Goal: Information Seeking & Learning: Find specific fact

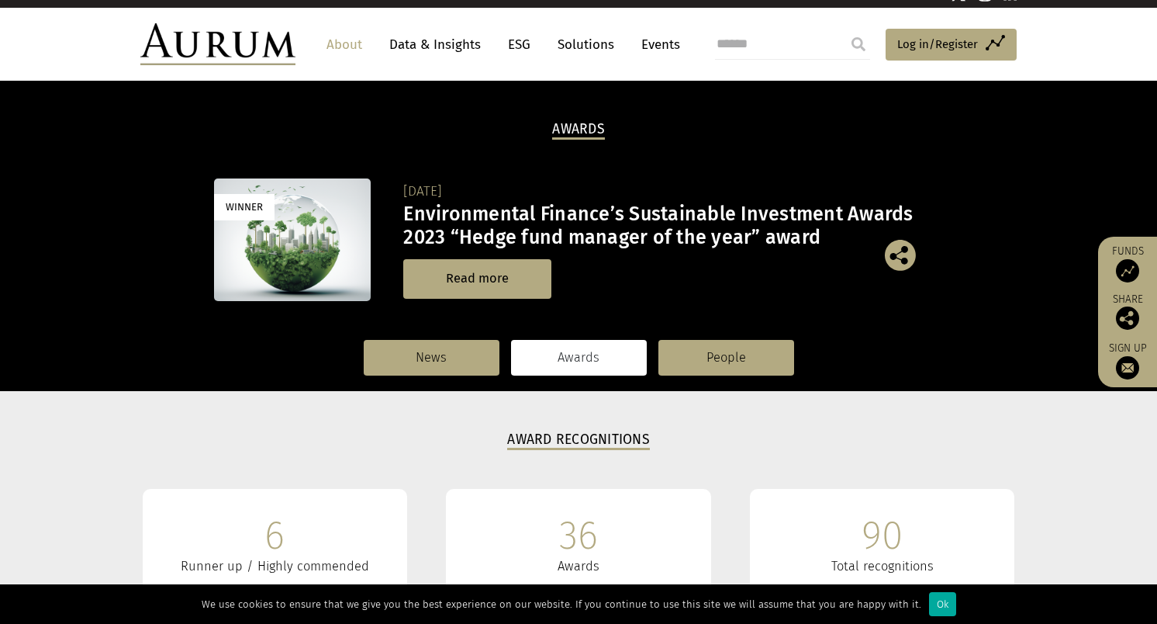
scroll to position [233, 0]
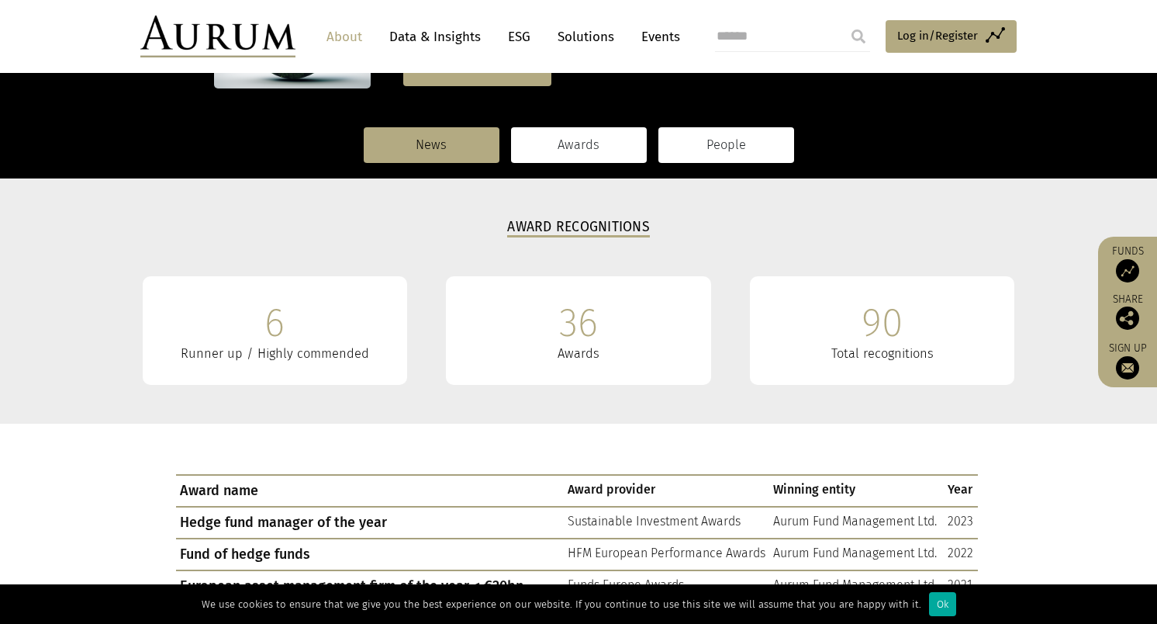
click at [723, 140] on link "People" at bounding box center [727, 145] width 136 height 36
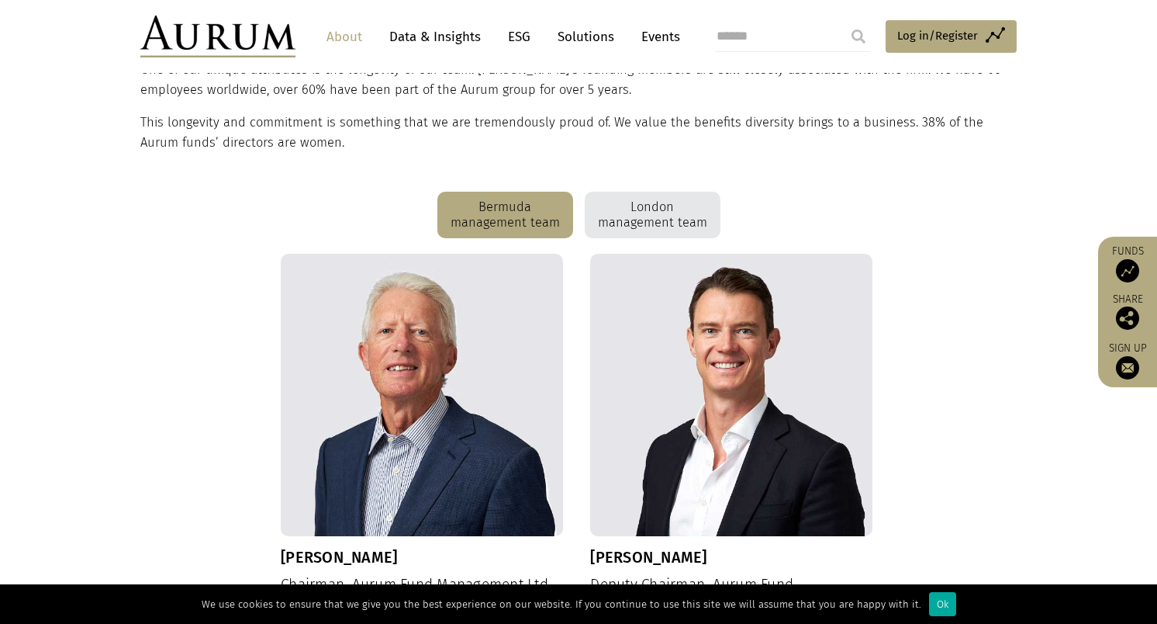
scroll to position [155, 0]
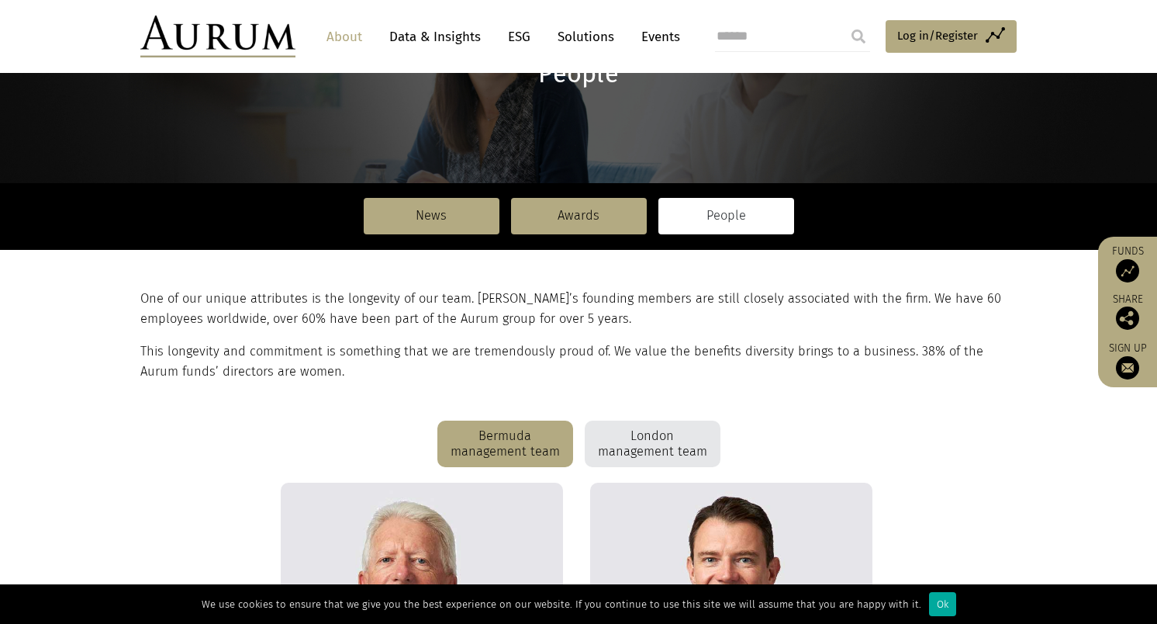
click at [481, 444] on div "Bermuda management team" at bounding box center [506, 443] width 136 height 47
click at [648, 442] on div "London management team" at bounding box center [653, 443] width 136 height 47
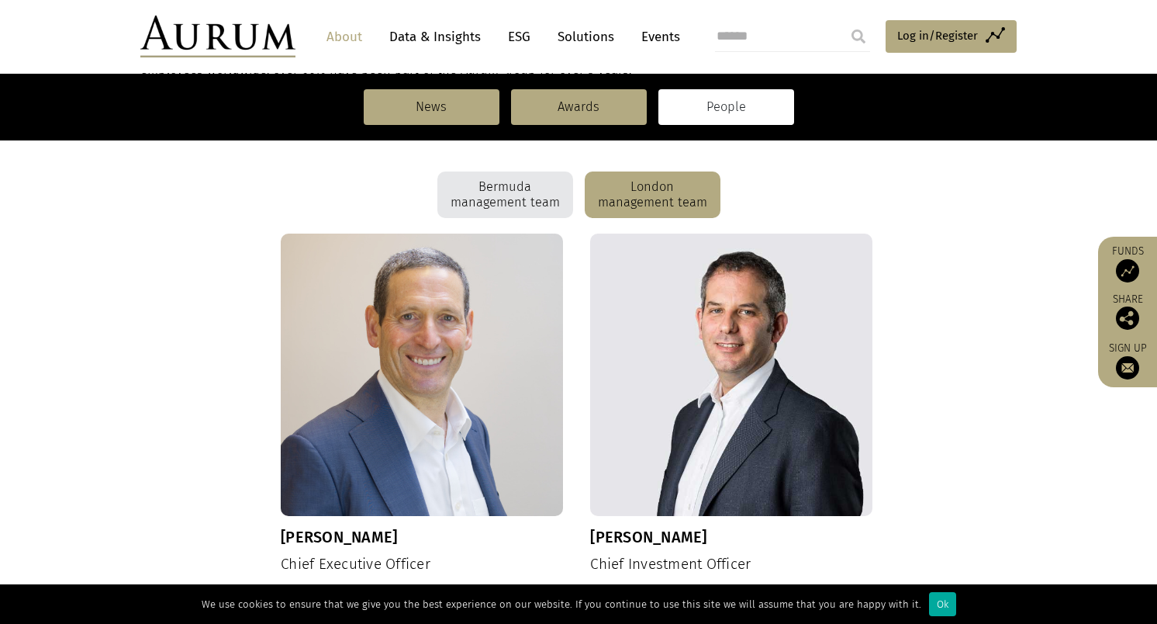
scroll to position [296, 0]
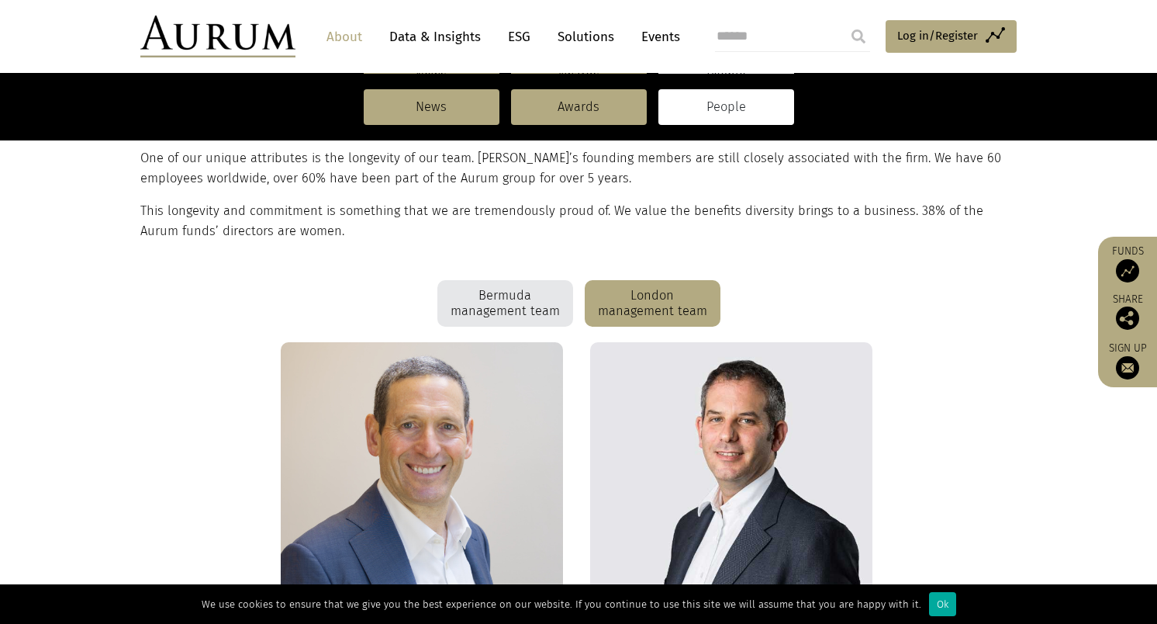
click at [856, 38] on input "submit" at bounding box center [858, 36] width 31 height 31
click at [763, 37] on input "search" at bounding box center [792, 36] width 155 height 31
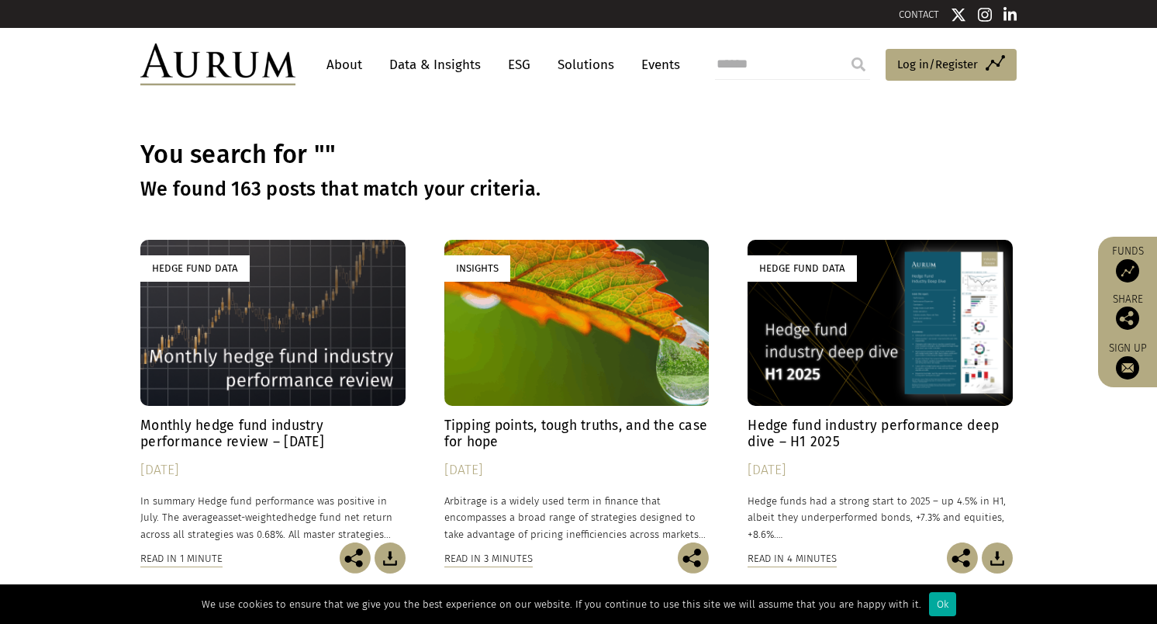
click at [775, 58] on input "search" at bounding box center [792, 64] width 155 height 31
type input "****"
click at [843, 49] on input "submit" at bounding box center [858, 64] width 31 height 31
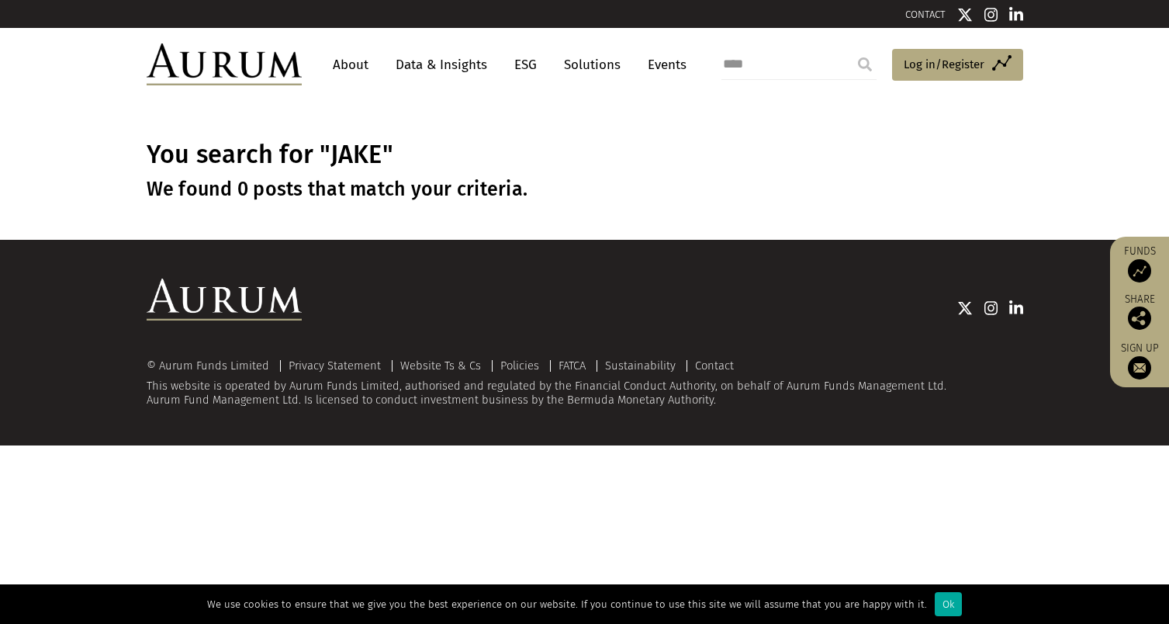
click at [346, 64] on link "About" at bounding box center [350, 64] width 51 height 29
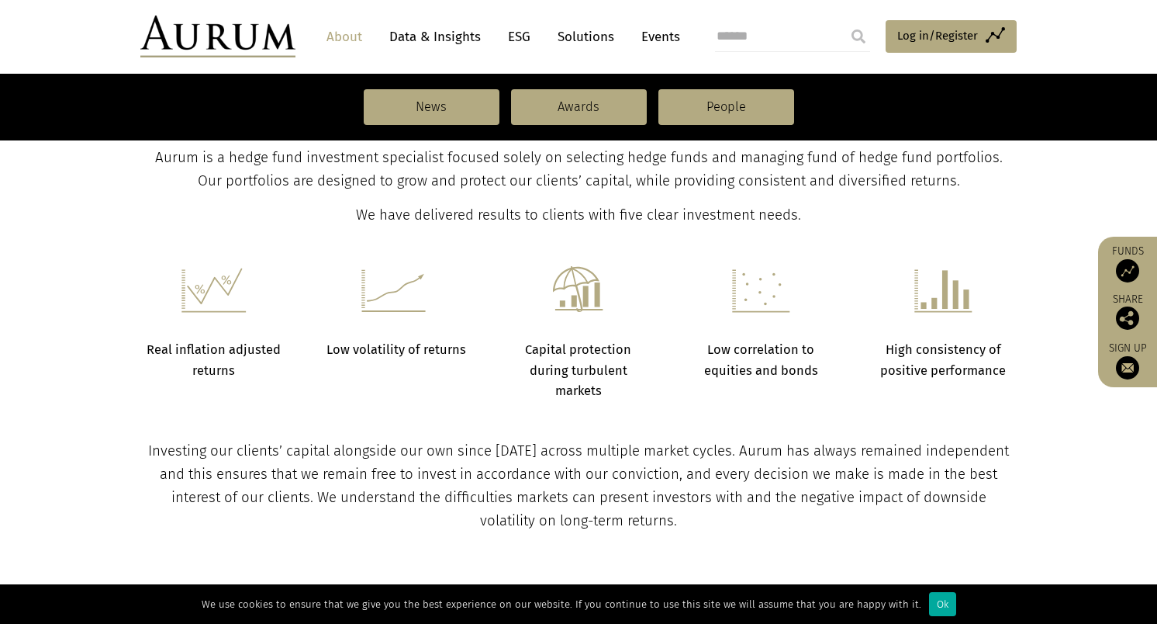
scroll to position [543, 0]
click at [753, 109] on link "People" at bounding box center [727, 107] width 136 height 36
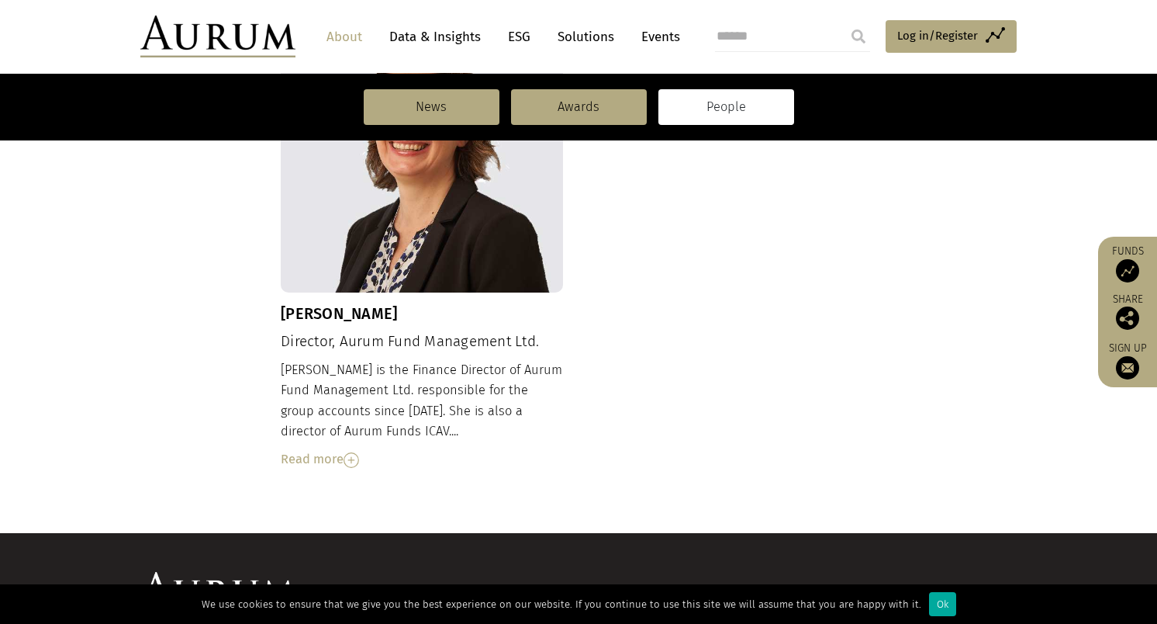
scroll to position [1767, 0]
